Goal: Find specific page/section: Find specific page/section

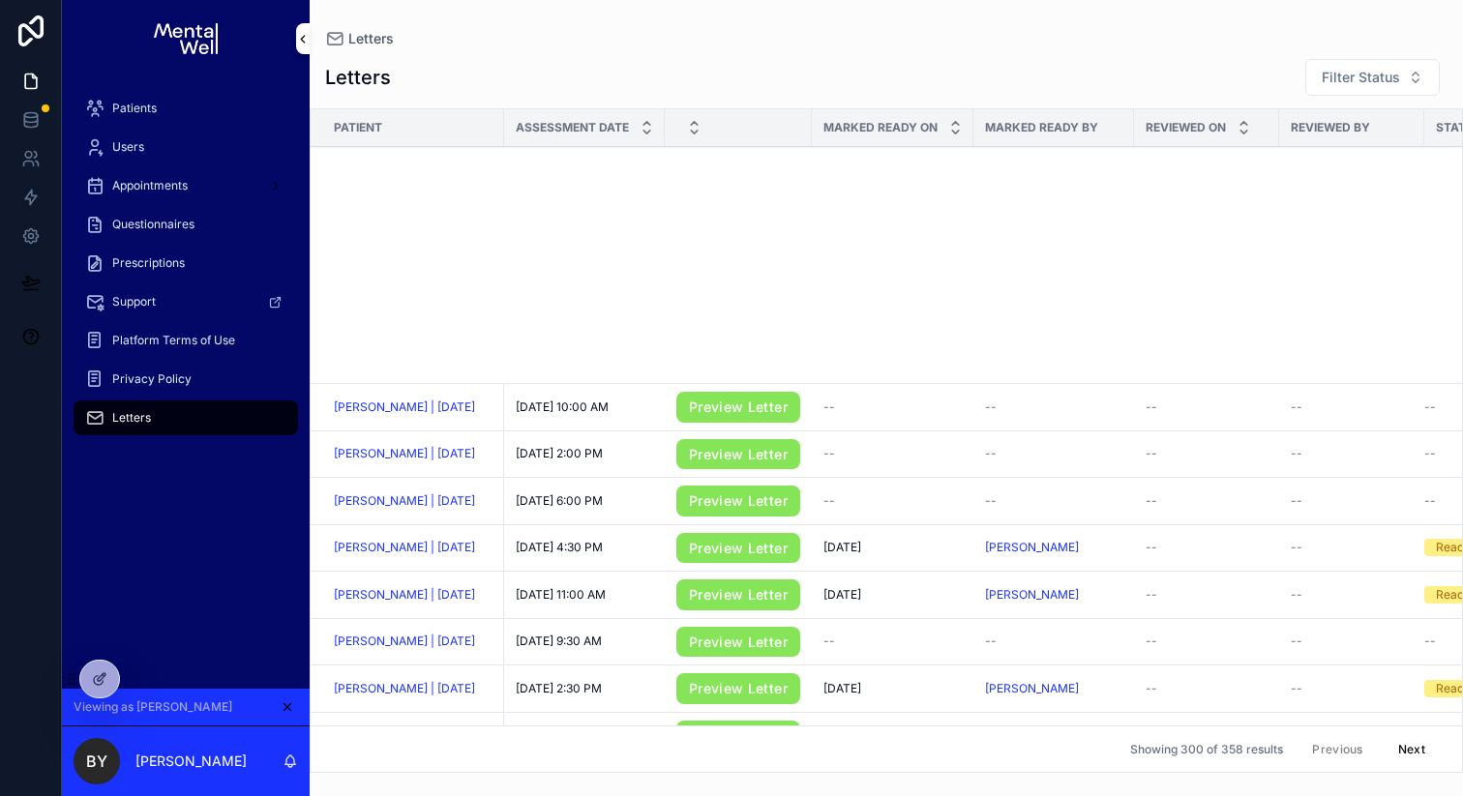
scroll to position [756, 0]
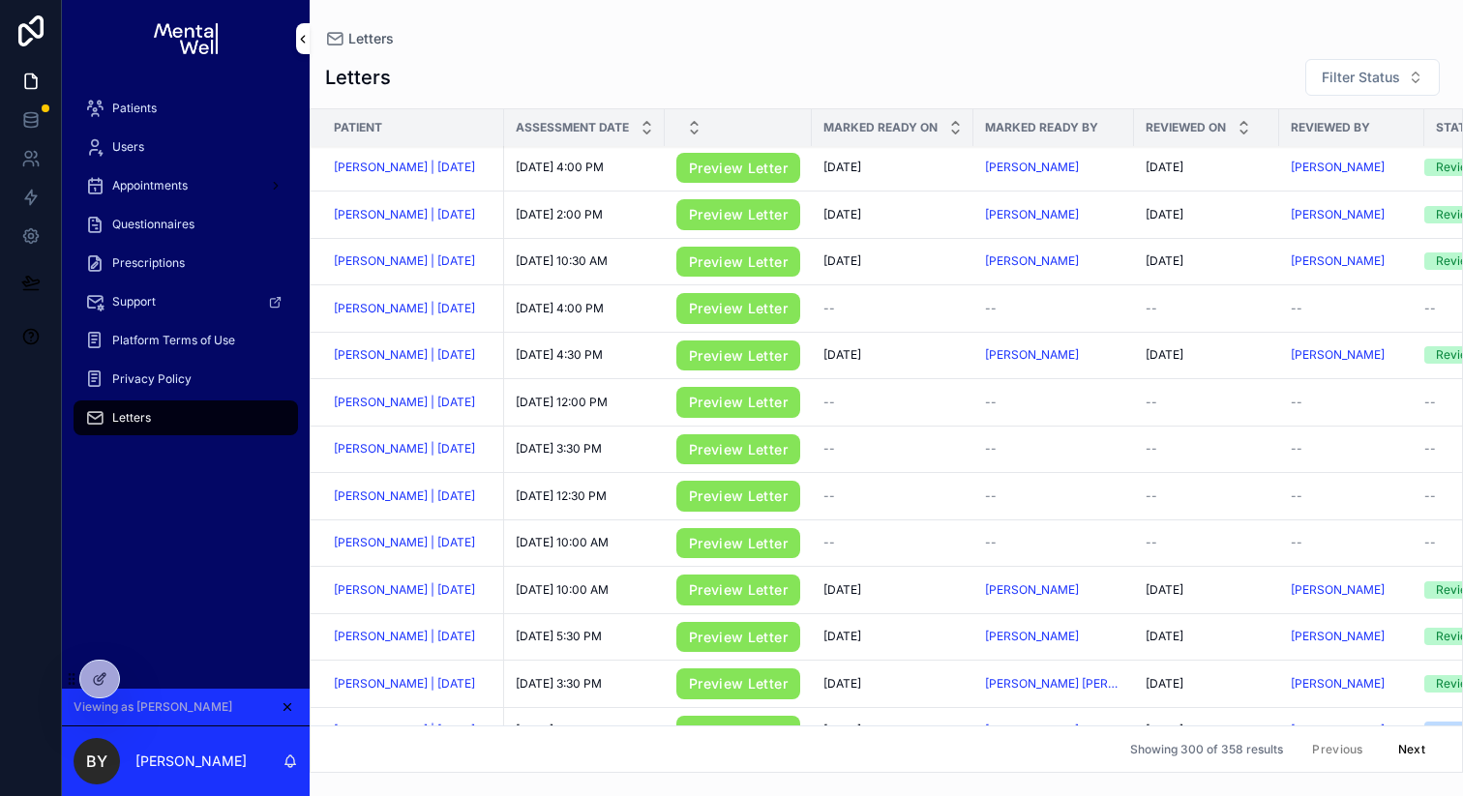
click at [138, 139] on span "Users" at bounding box center [128, 146] width 32 height 15
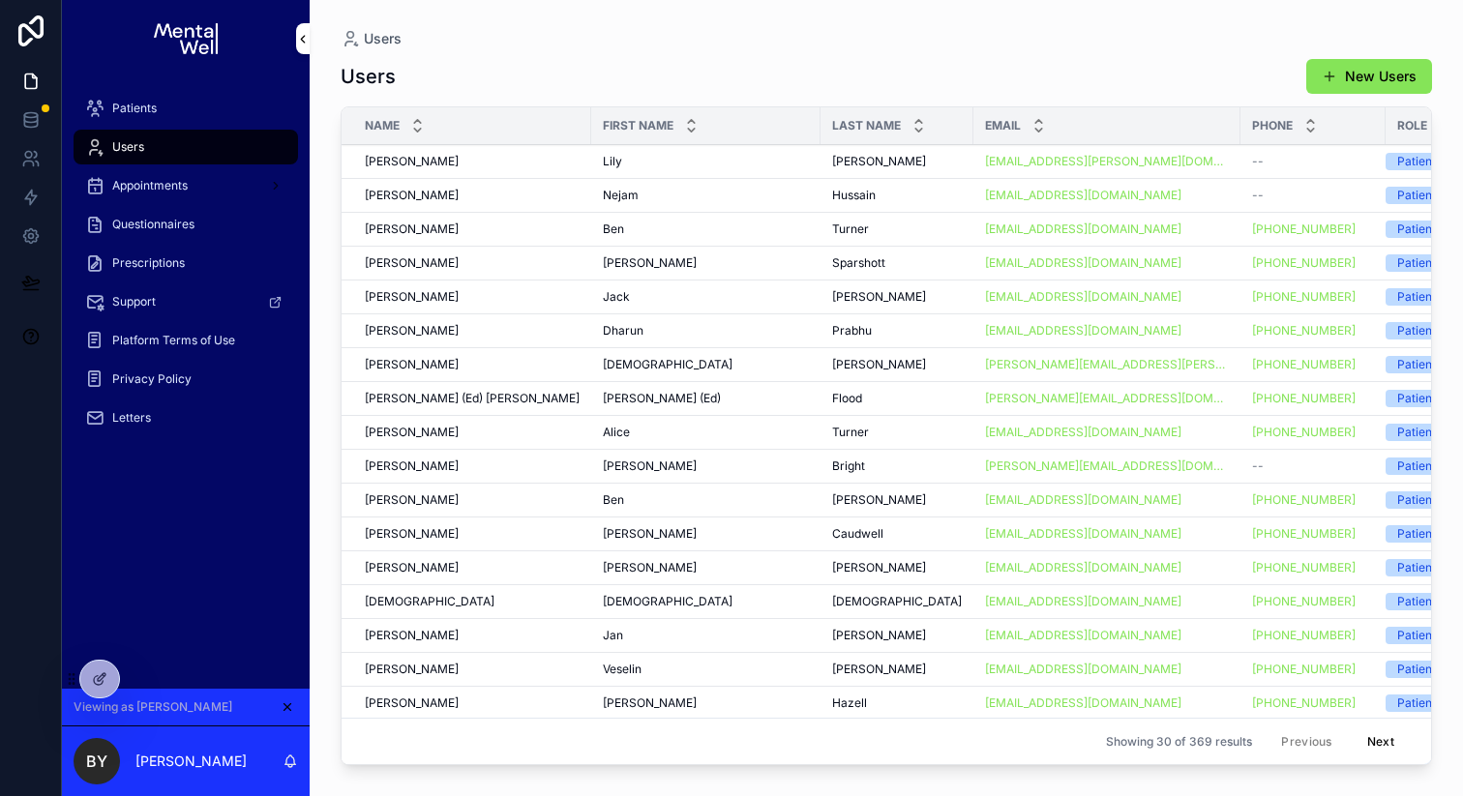
click at [738, 158] on div "[PERSON_NAME]" at bounding box center [706, 161] width 206 height 15
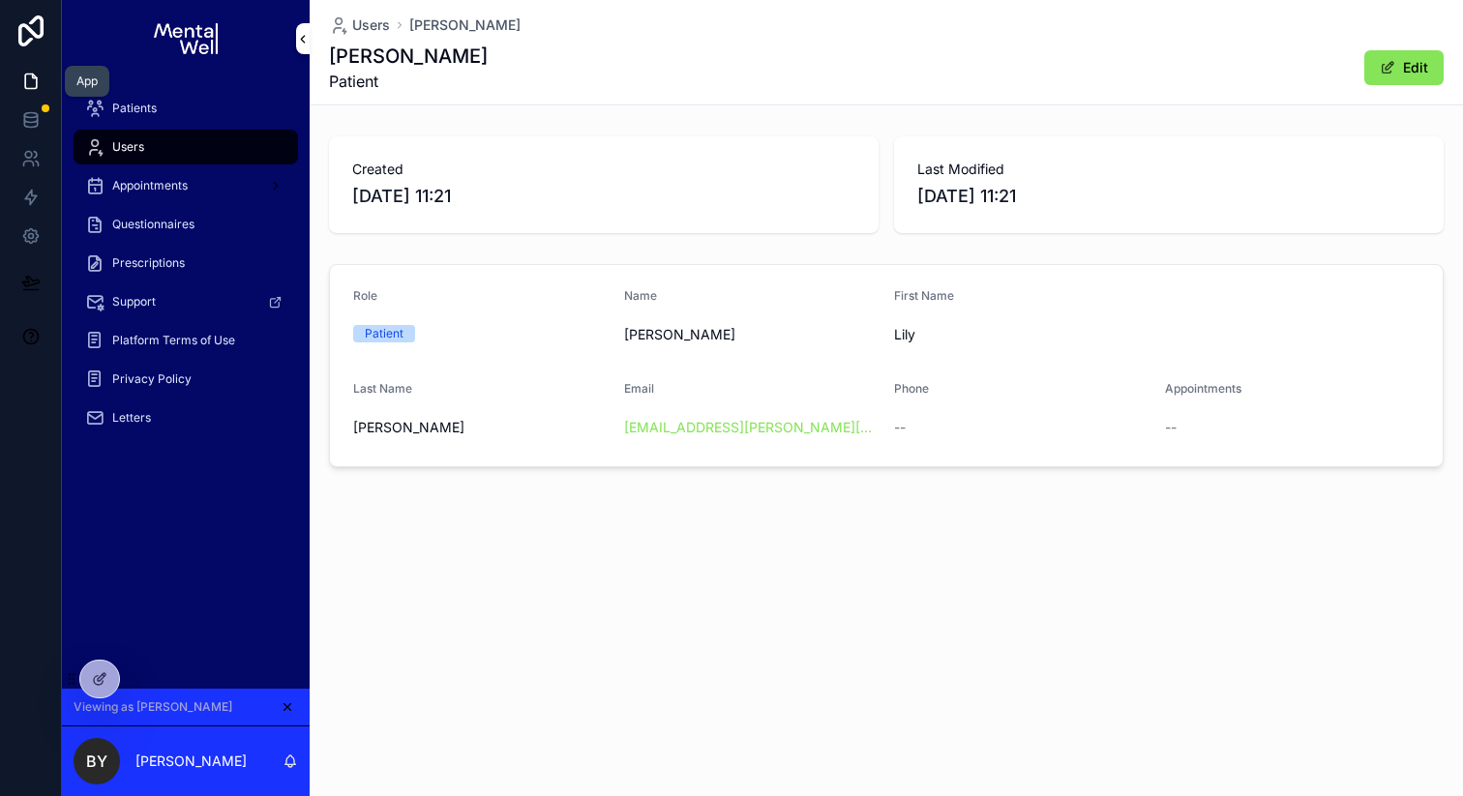
click at [35, 77] on icon at bounding box center [34, 77] width 4 height 4
click at [35, 156] on icon at bounding box center [35, 155] width 3 height 6
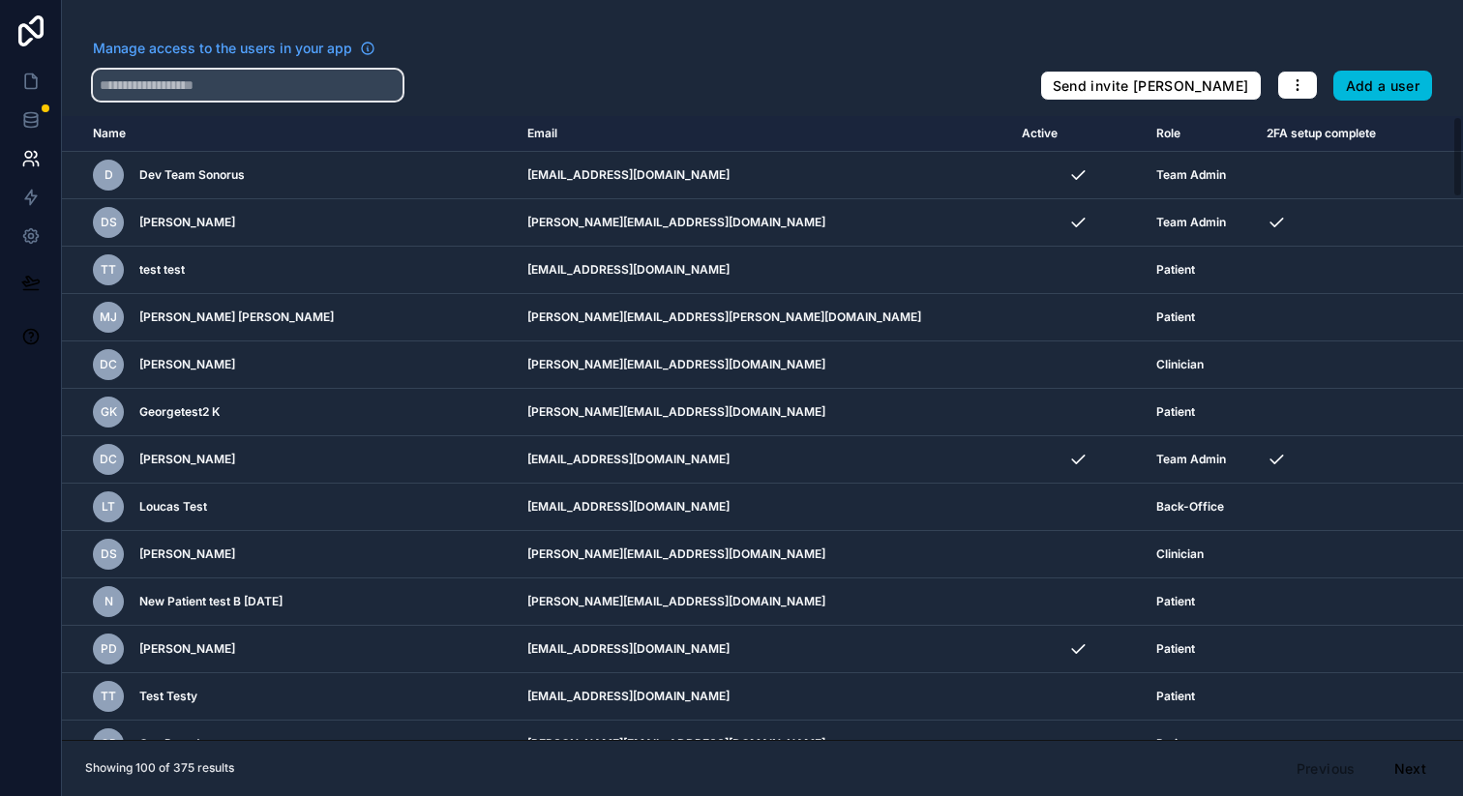
click at [345, 91] on input "text" at bounding box center [248, 85] width 310 height 31
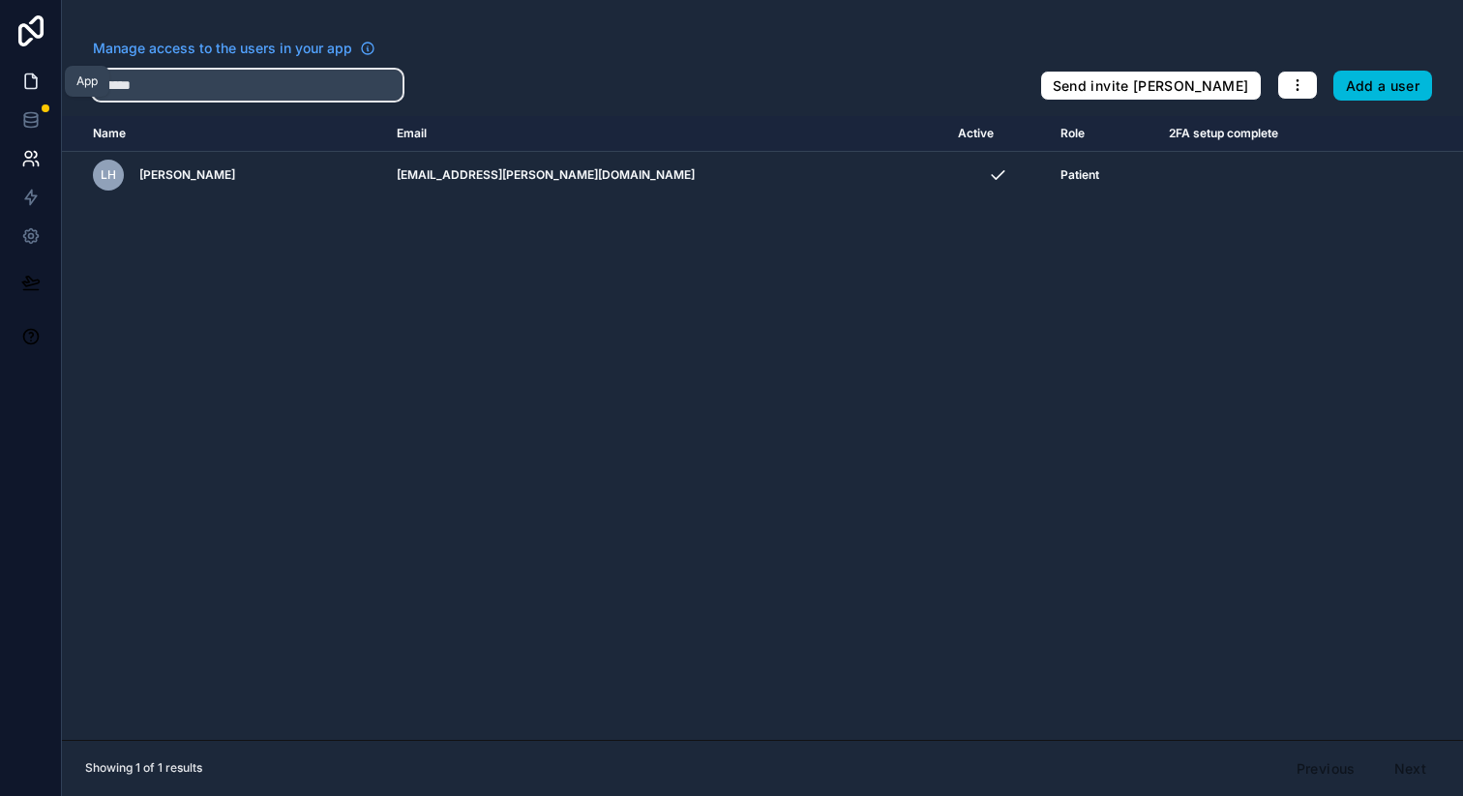
type input "******"
click at [38, 82] on icon at bounding box center [30, 81] width 19 height 19
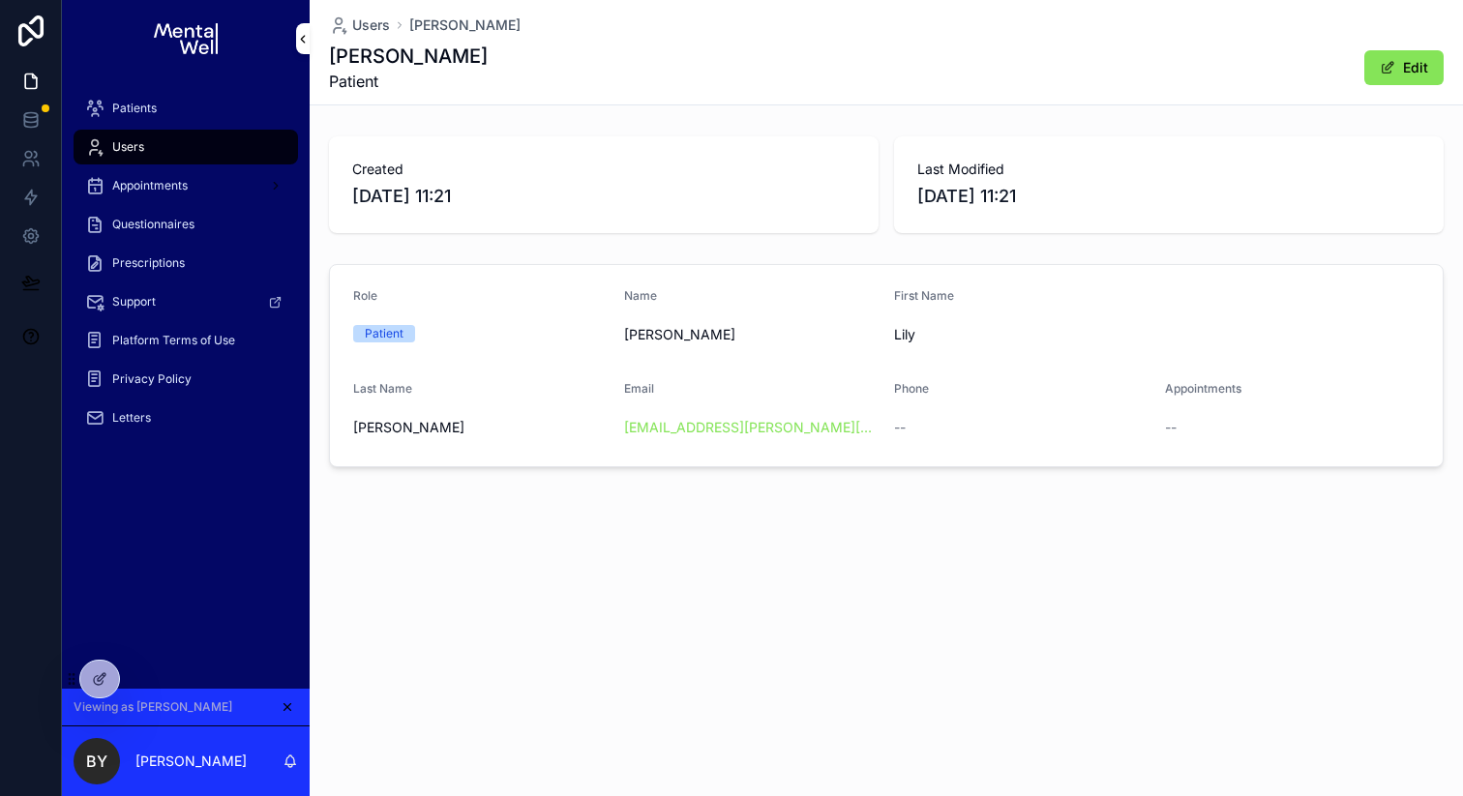
click at [196, 112] on div "Patients" at bounding box center [185, 108] width 201 height 31
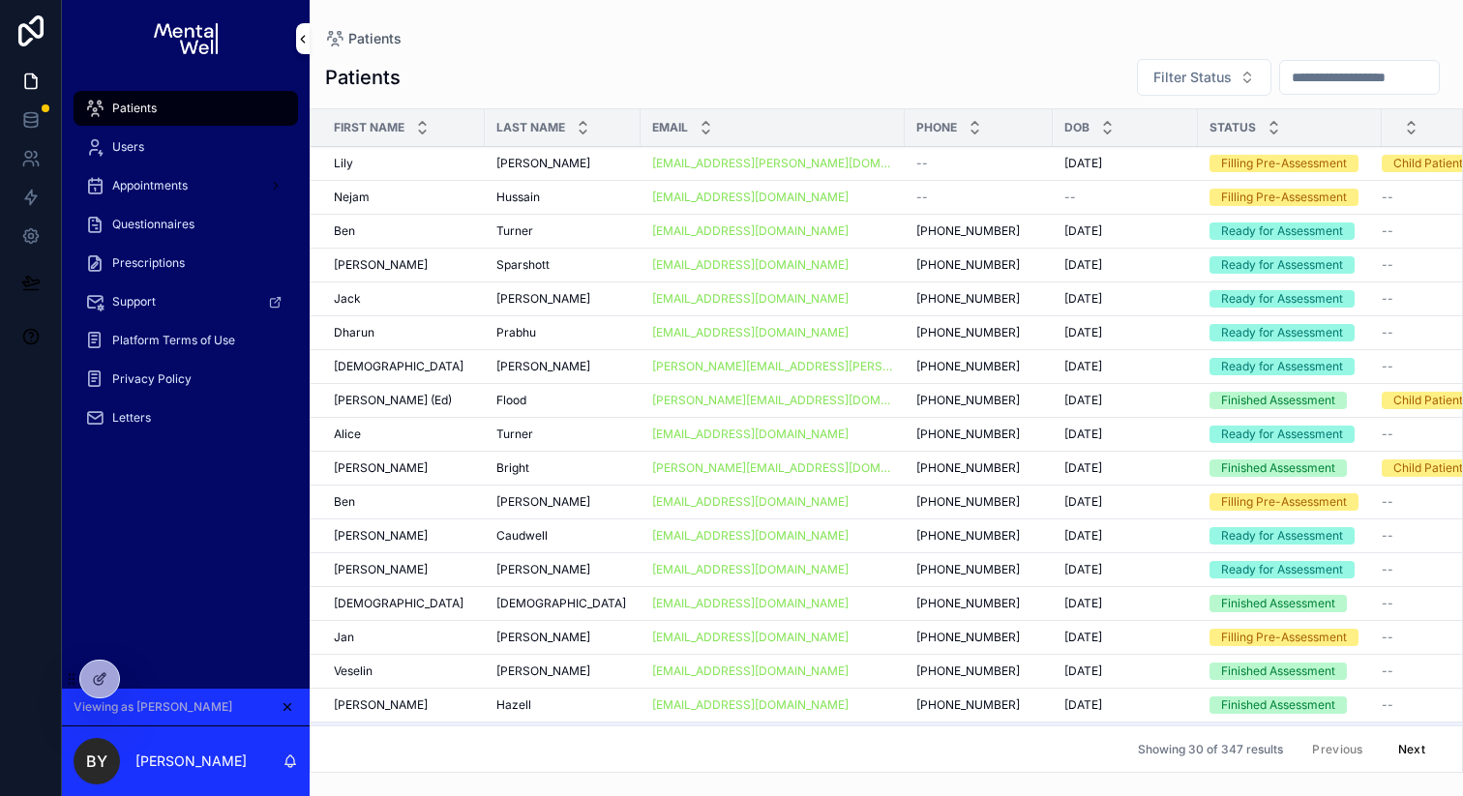
click at [436, 170] on div "[PERSON_NAME]" at bounding box center [403, 163] width 139 height 15
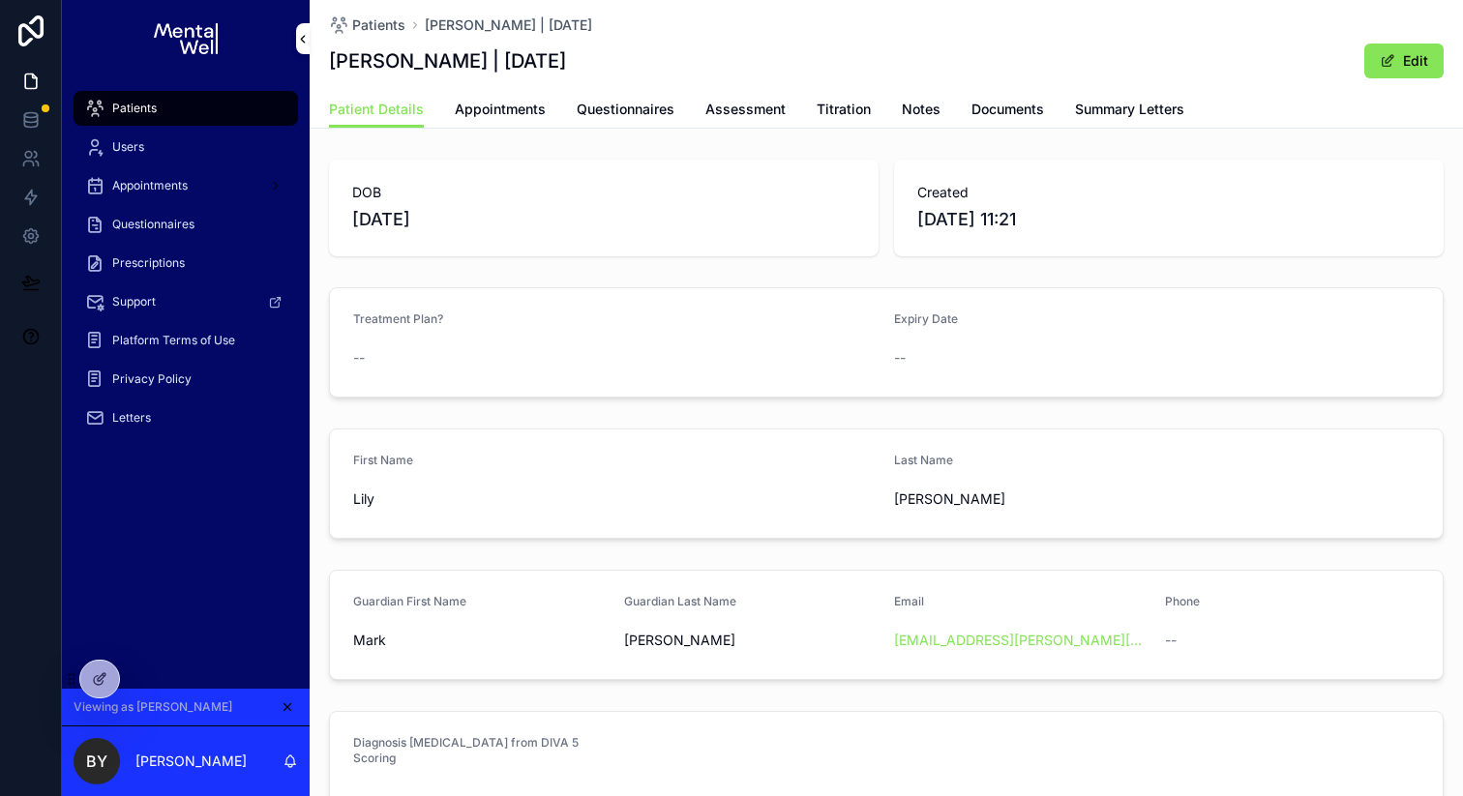
click at [533, 106] on span "Appointments" at bounding box center [500, 109] width 91 height 19
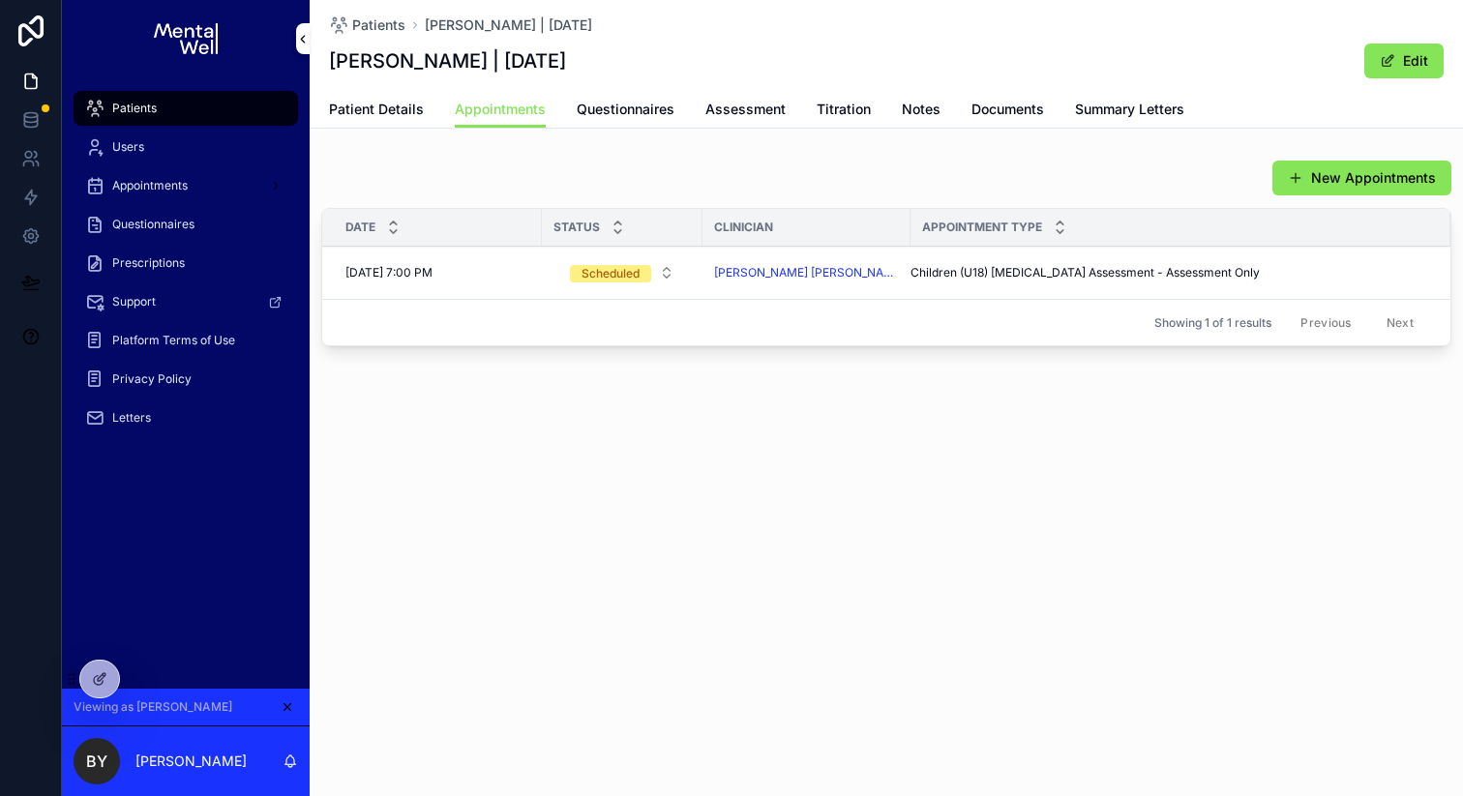
click at [638, 111] on span "Questionnaires" at bounding box center [626, 109] width 98 height 19
